Goal: Information Seeking & Learning: Learn about a topic

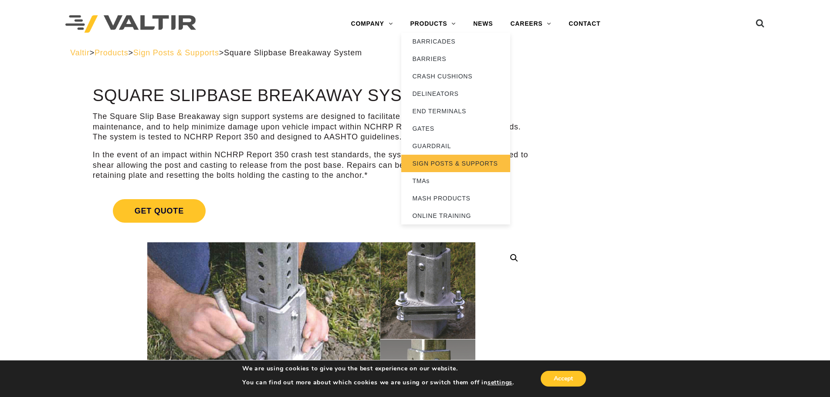
click at [469, 166] on link "SIGN POSTS & SUPPORTS" at bounding box center [455, 163] width 109 height 17
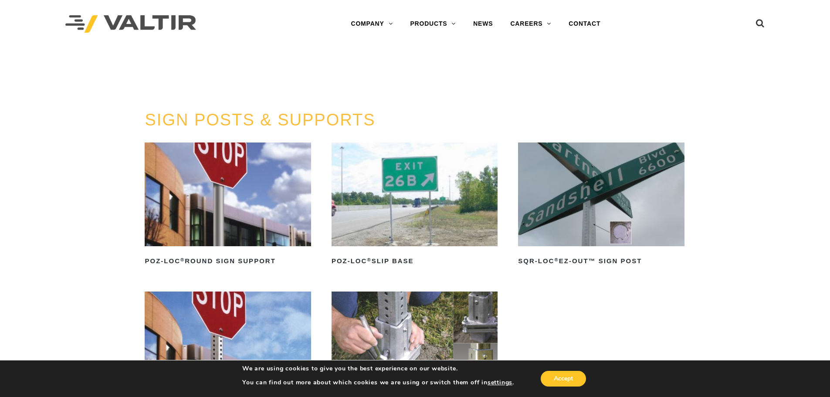
click at [273, 208] on img at bounding box center [228, 194] width 166 height 104
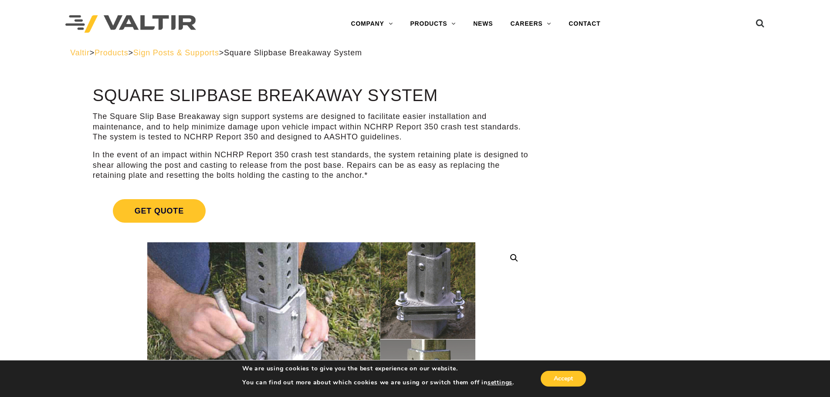
click at [219, 53] on span "Sign Posts & Supports" at bounding box center [176, 52] width 86 height 9
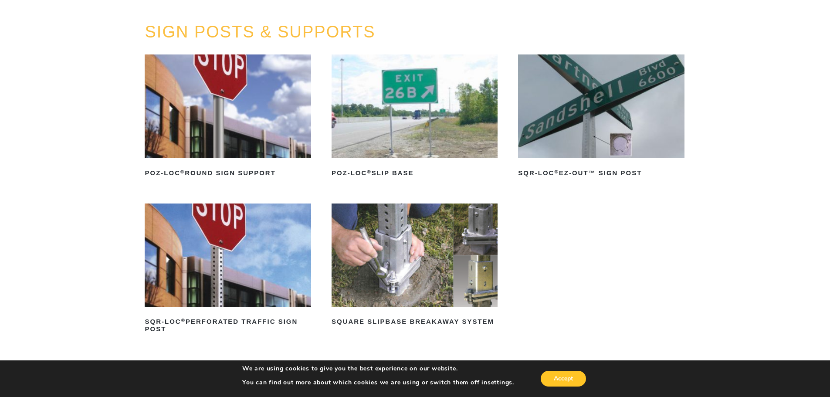
scroll to position [87, 0]
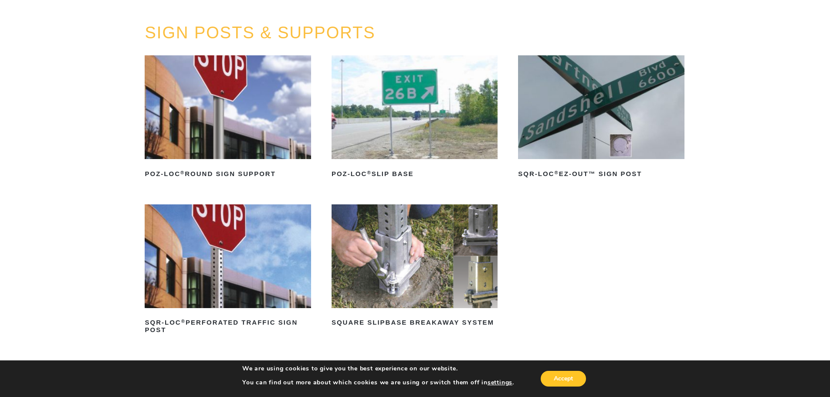
click at [436, 275] on img at bounding box center [415, 256] width 166 height 104
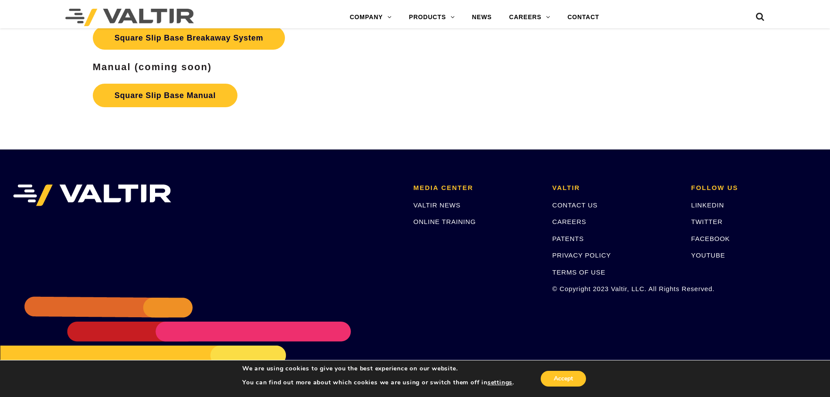
scroll to position [1604, 0]
